Goal: Task Accomplishment & Management: Manage account settings

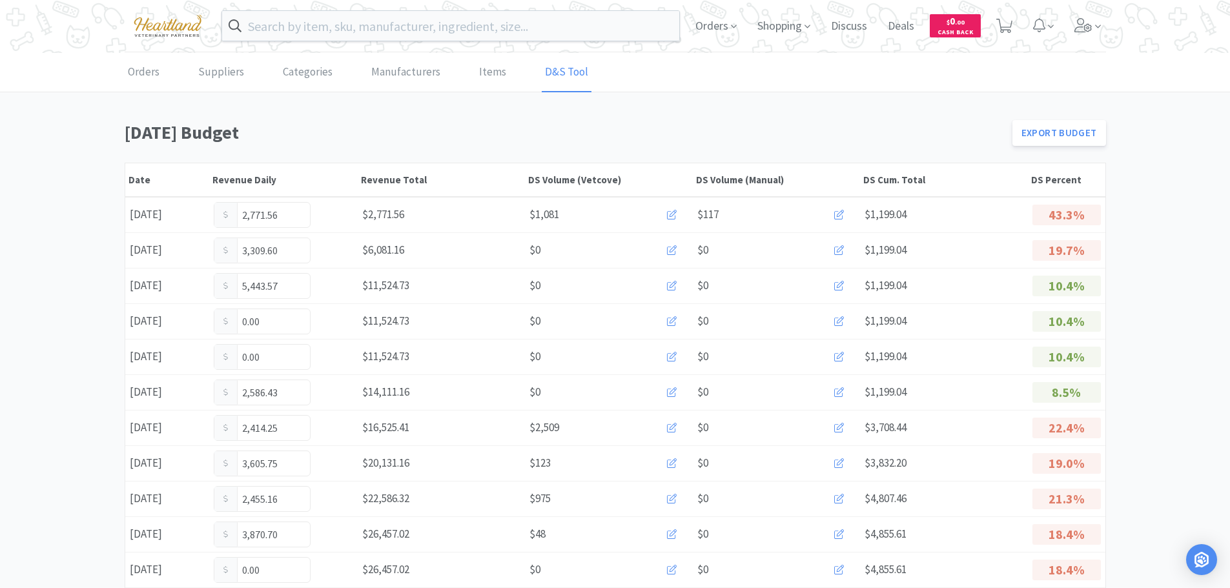
scroll to position [258, 0]
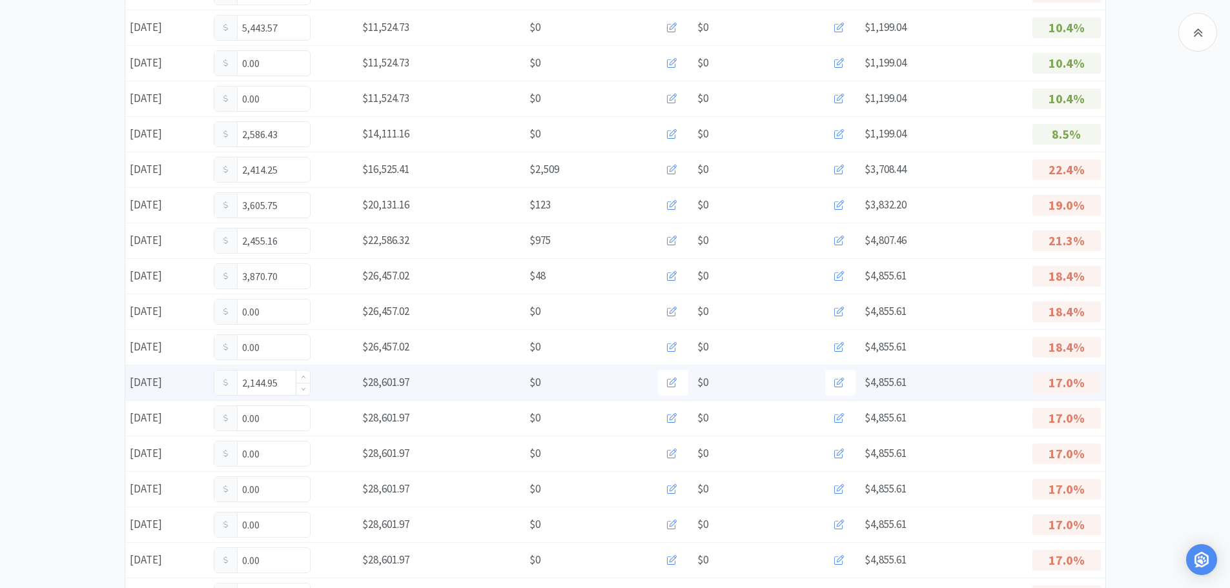
click at [282, 377] on input "2,144.95" at bounding box center [262, 383] width 96 height 25
type input "2"
type input "2,426.70"
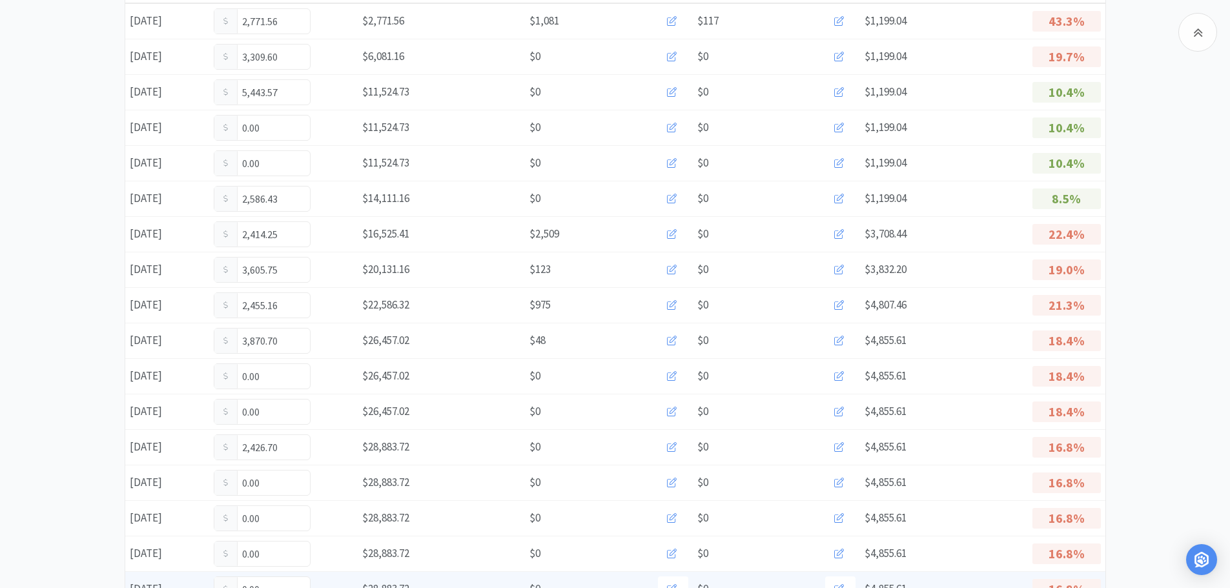
scroll to position [129, 0]
